Goal: Check status: Check status

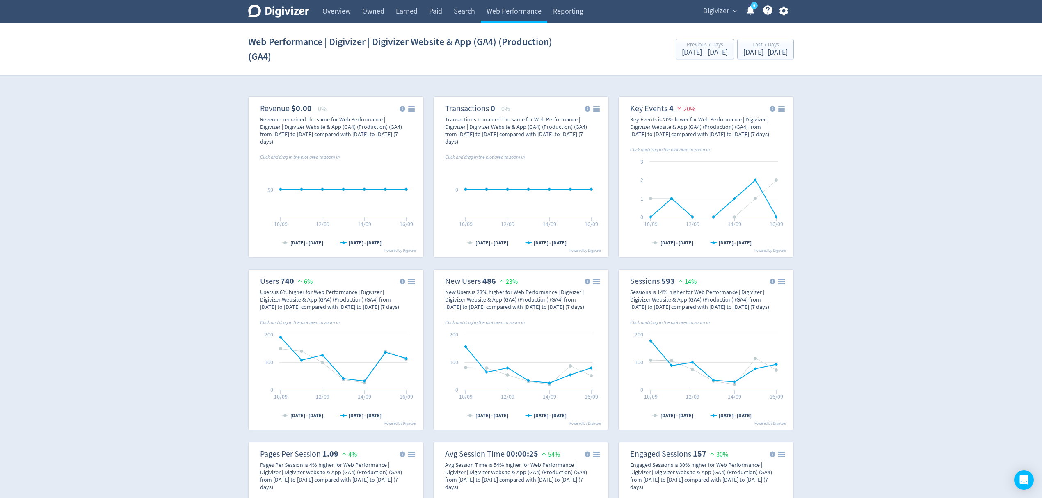
scroll to position [437, 0]
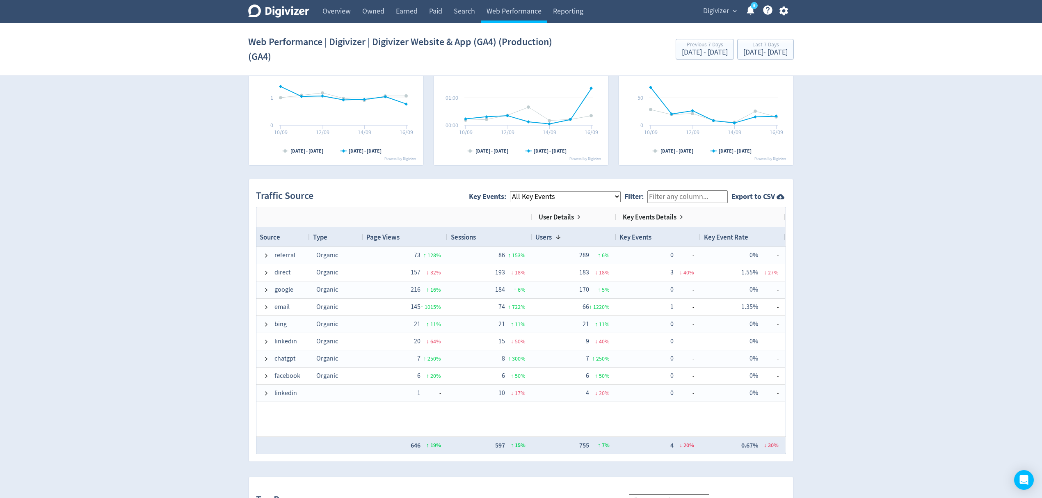
click at [718, 10] on span "Digivizer" at bounding box center [716, 11] width 26 height 13
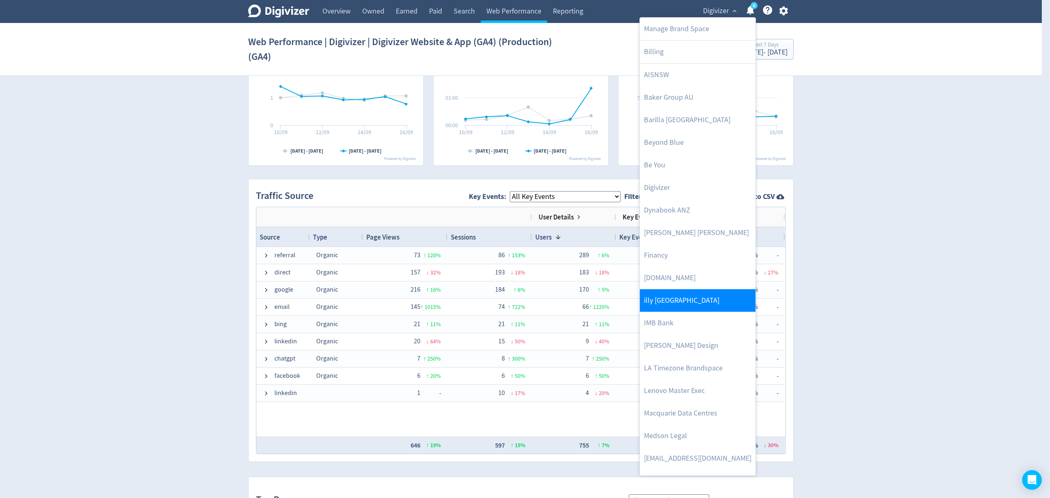
drag, startPoint x: 674, startPoint y: 330, endPoint x: 710, endPoint y: 298, distance: 47.9
click at [674, 330] on link "IMB Bank" at bounding box center [698, 323] width 116 height 23
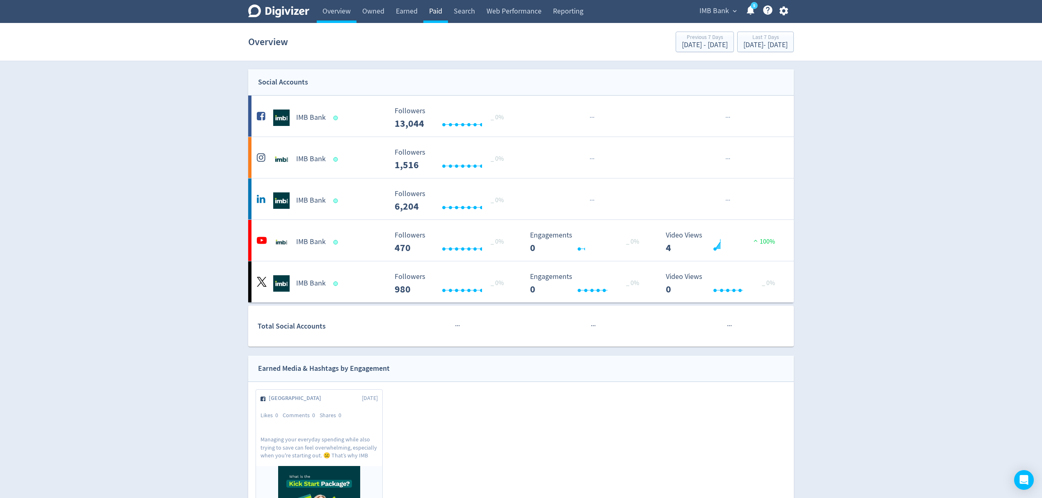
click at [434, 14] on link "Paid" at bounding box center [435, 11] width 25 height 23
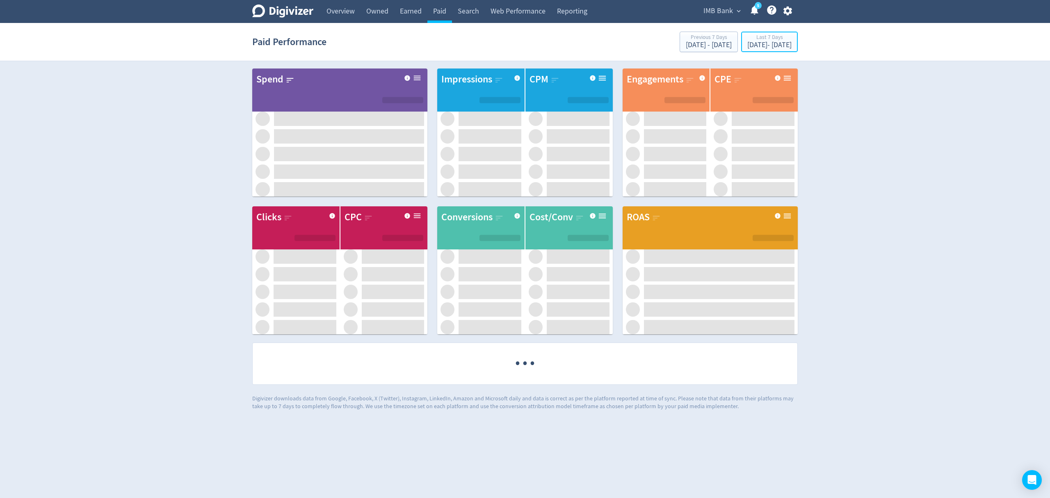
click at [755, 40] on div "Last 7 Days" at bounding box center [769, 37] width 44 height 7
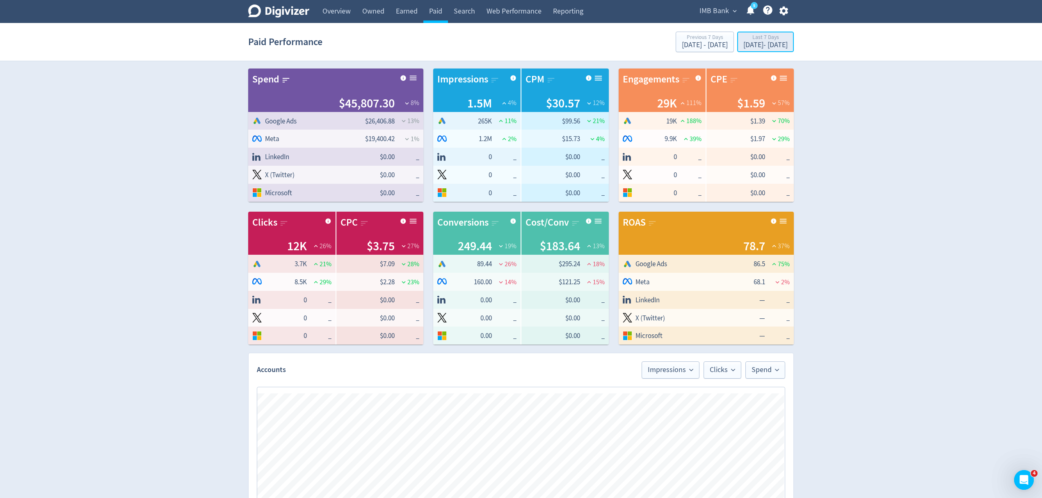
click at [743, 44] on div "Sep 10, 2025 - Sep 16, 2025" at bounding box center [765, 44] width 44 height 7
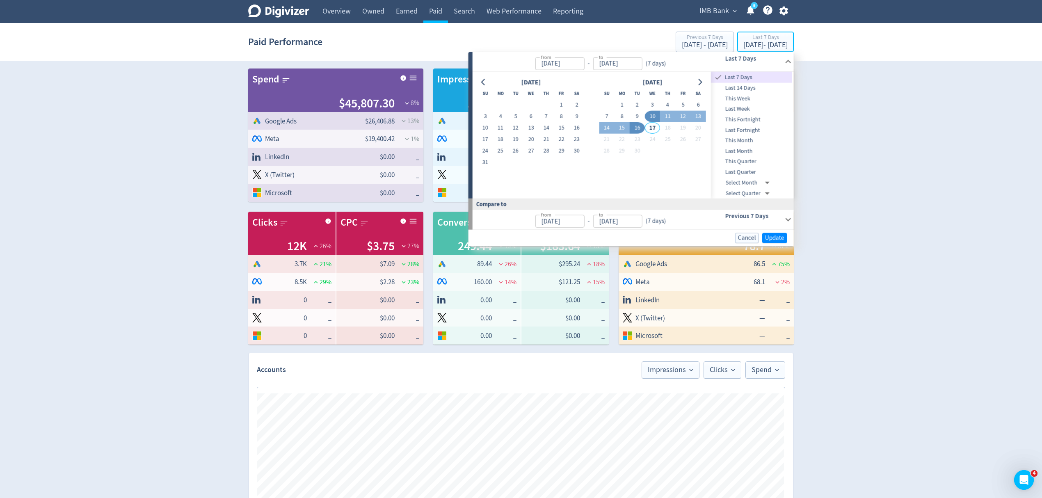
type input "[DATE]"
type input "Sep 03, 2025"
type input "Sep 09, 2025"
click at [563, 104] on button "1" at bounding box center [561, 104] width 15 height 11
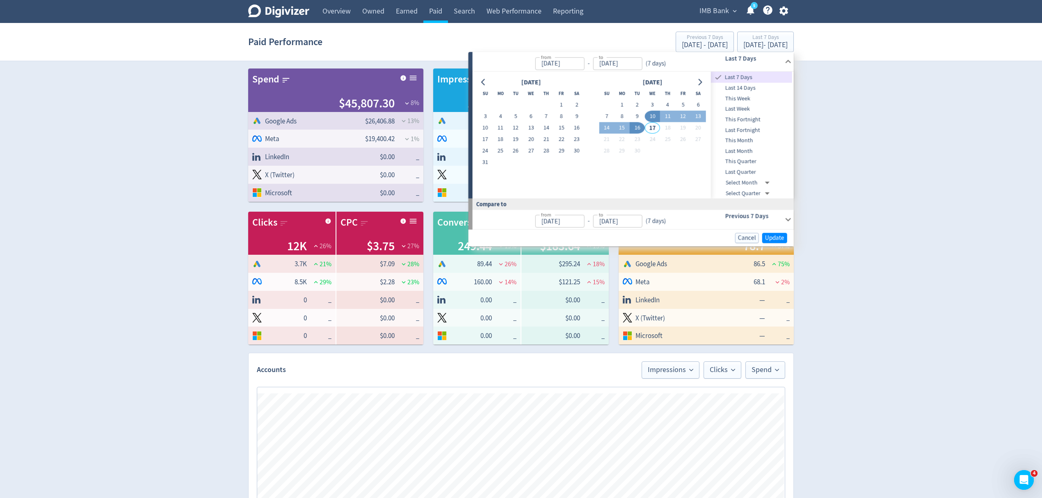
type input "Aug 01, 2025"
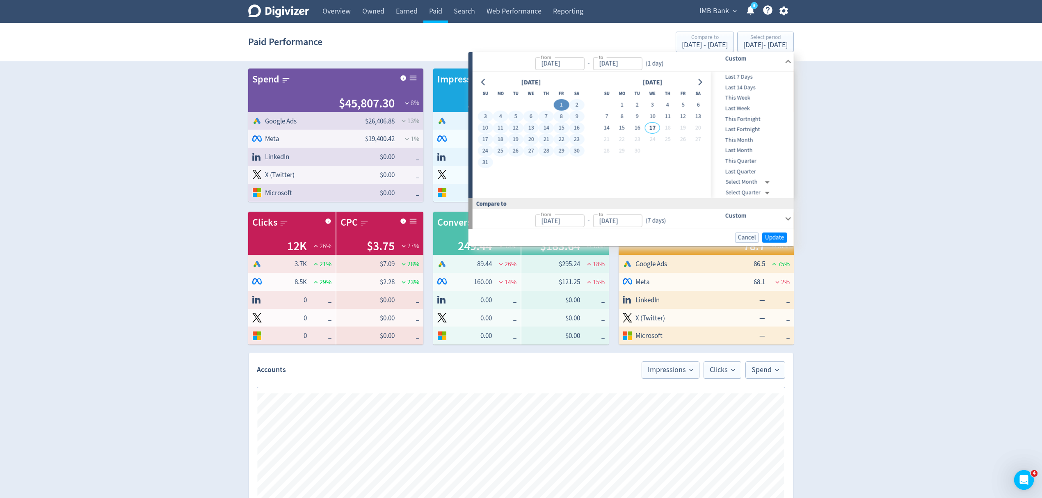
click at [486, 159] on button "31" at bounding box center [484, 162] width 15 height 11
type input "Aug 31, 2025"
type input "Jul 01, 2025"
type input "Jul 31, 2025"
click at [782, 237] on span "Update" at bounding box center [774, 237] width 19 height 6
